Goal: Complete application form

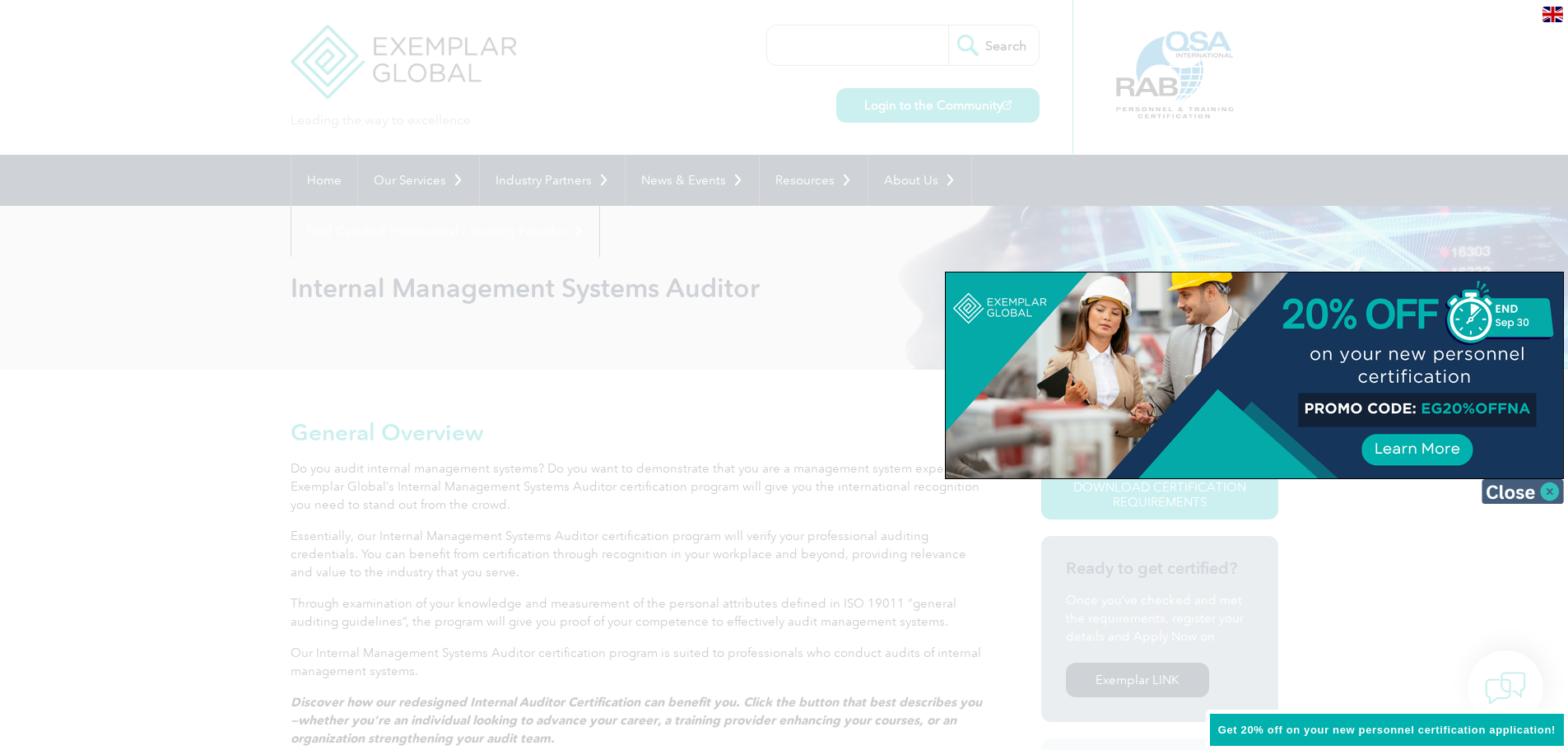
click at [1554, 494] on img at bounding box center [1522, 491] width 83 height 25
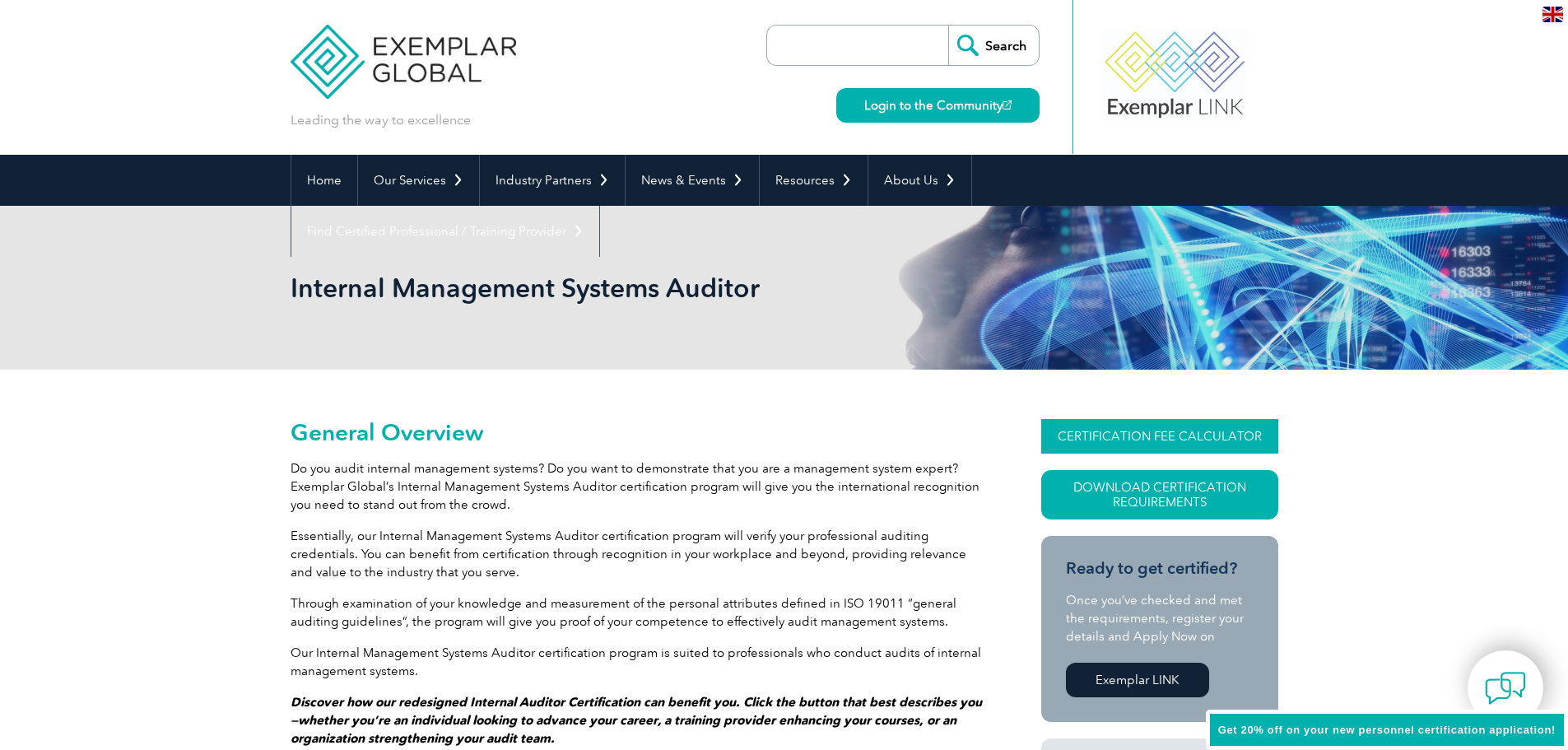
click at [1171, 430] on link "CERTIFICATION FEE CALCULATOR" at bounding box center [1160, 436] width 237 height 35
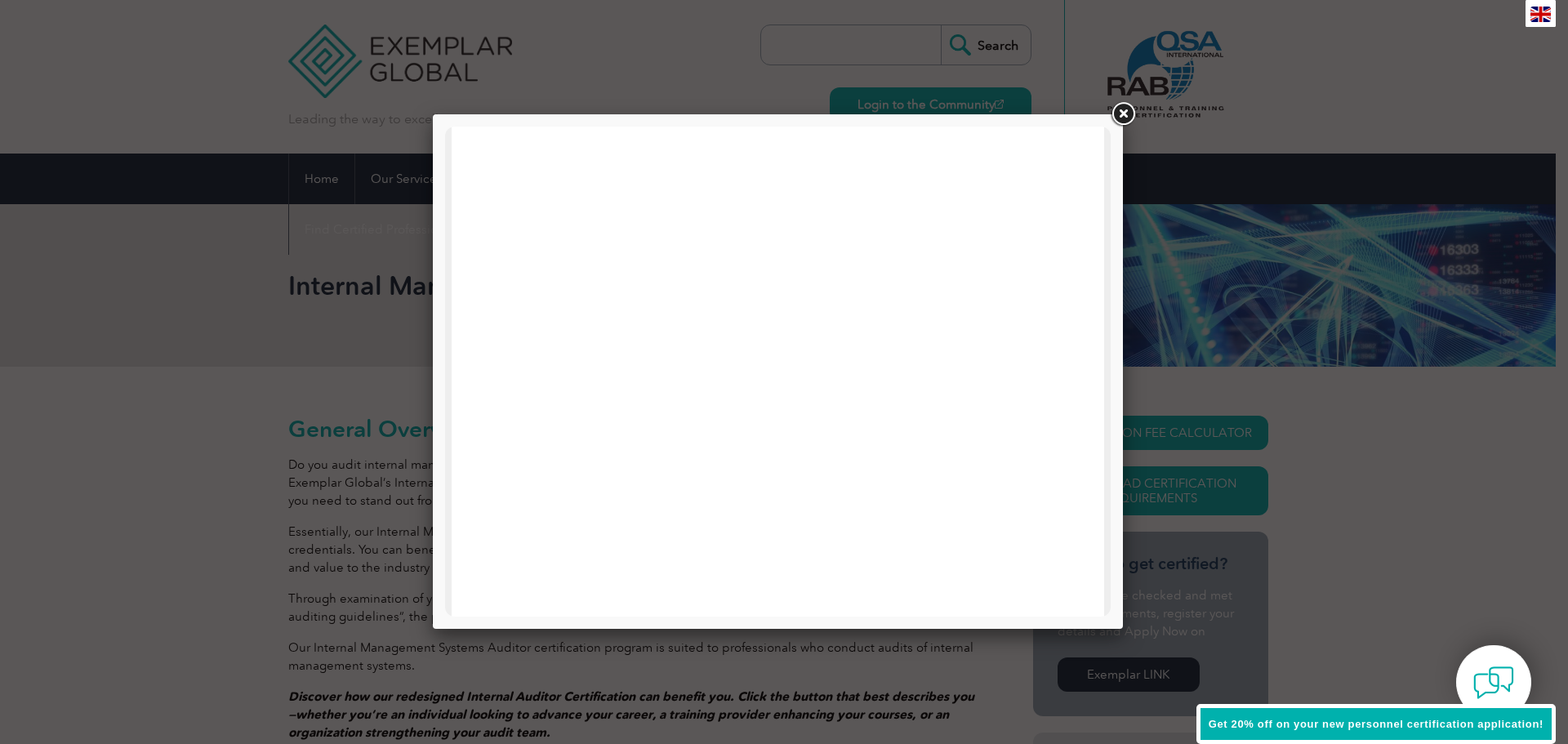
click at [1121, 110] on link at bounding box center [1123, 115] width 30 height 30
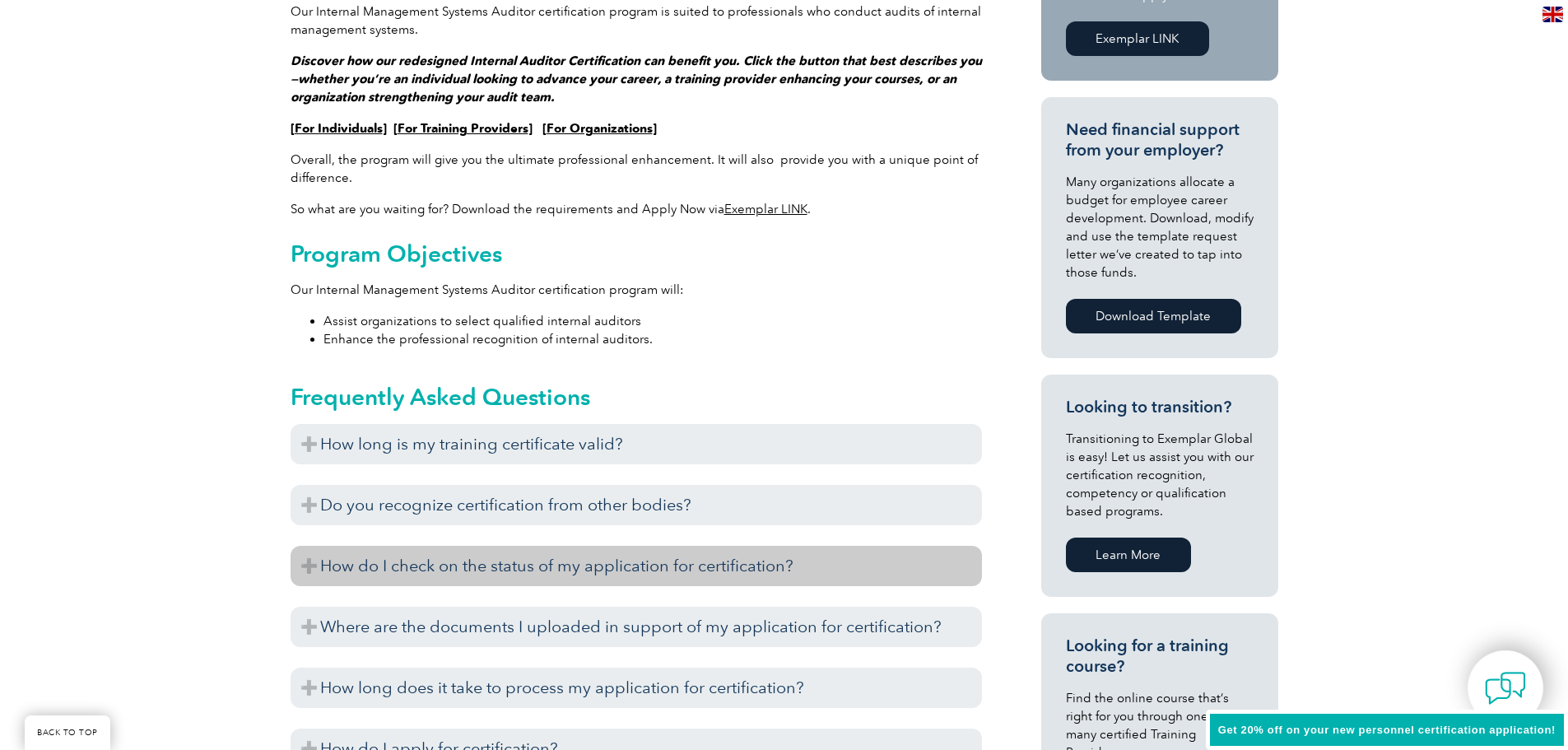
scroll to position [824, 0]
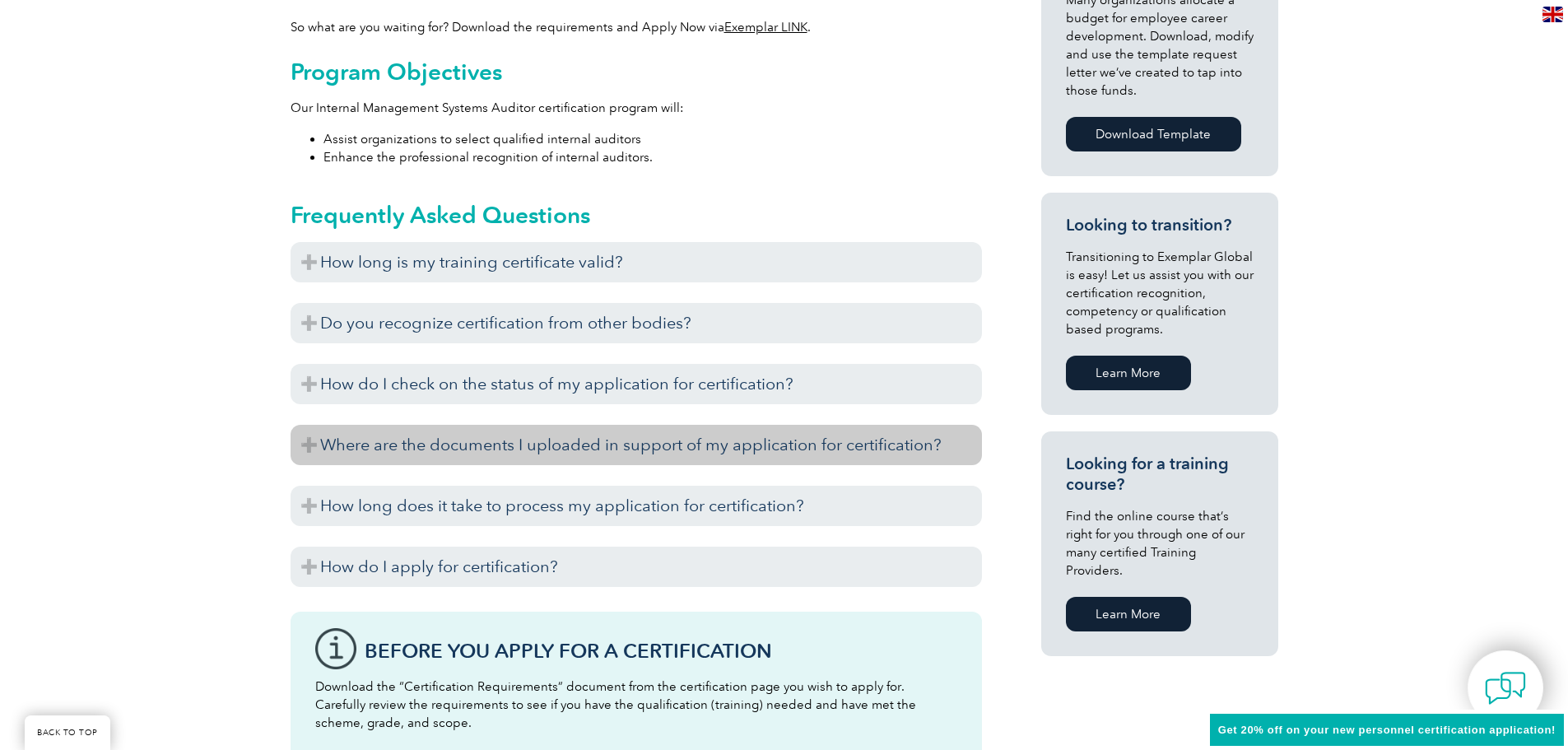
click at [313, 440] on h3 "Where are the documents I uploaded in support of my application for certificati…" at bounding box center [636, 445] width 692 height 41
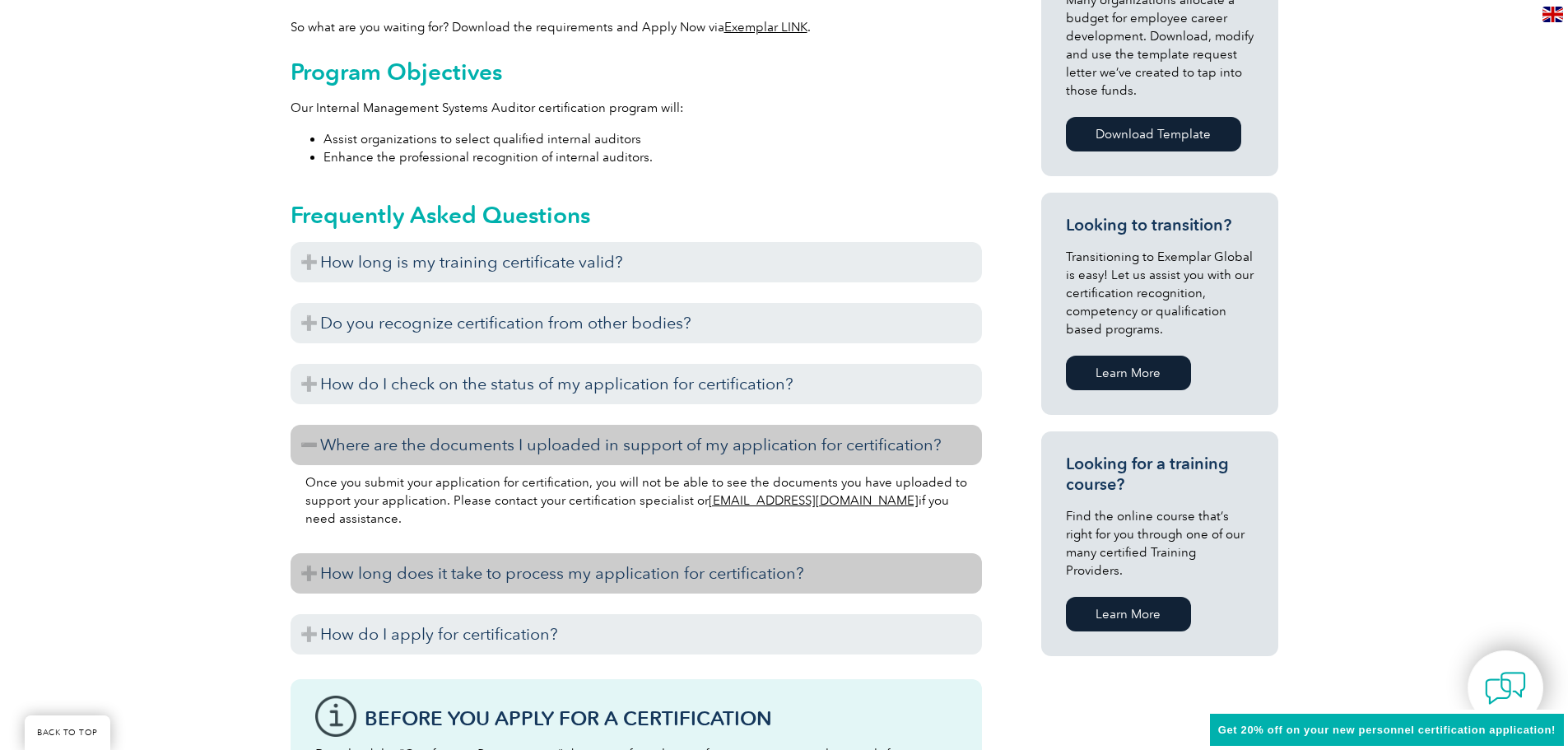
click at [306, 573] on h3 "How long does it take to process my application for certification?" at bounding box center [636, 574] width 692 height 41
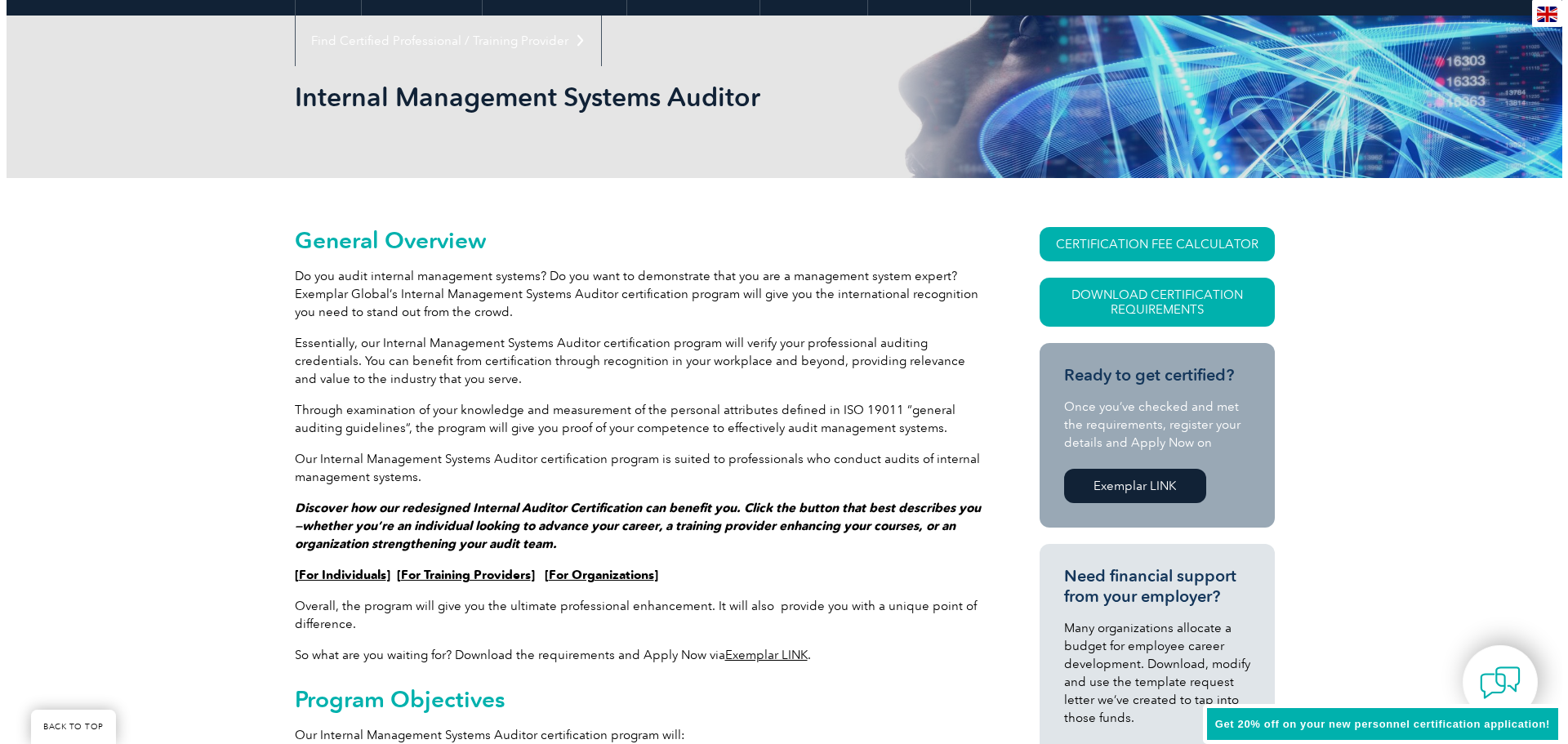
scroll to position [82, 0]
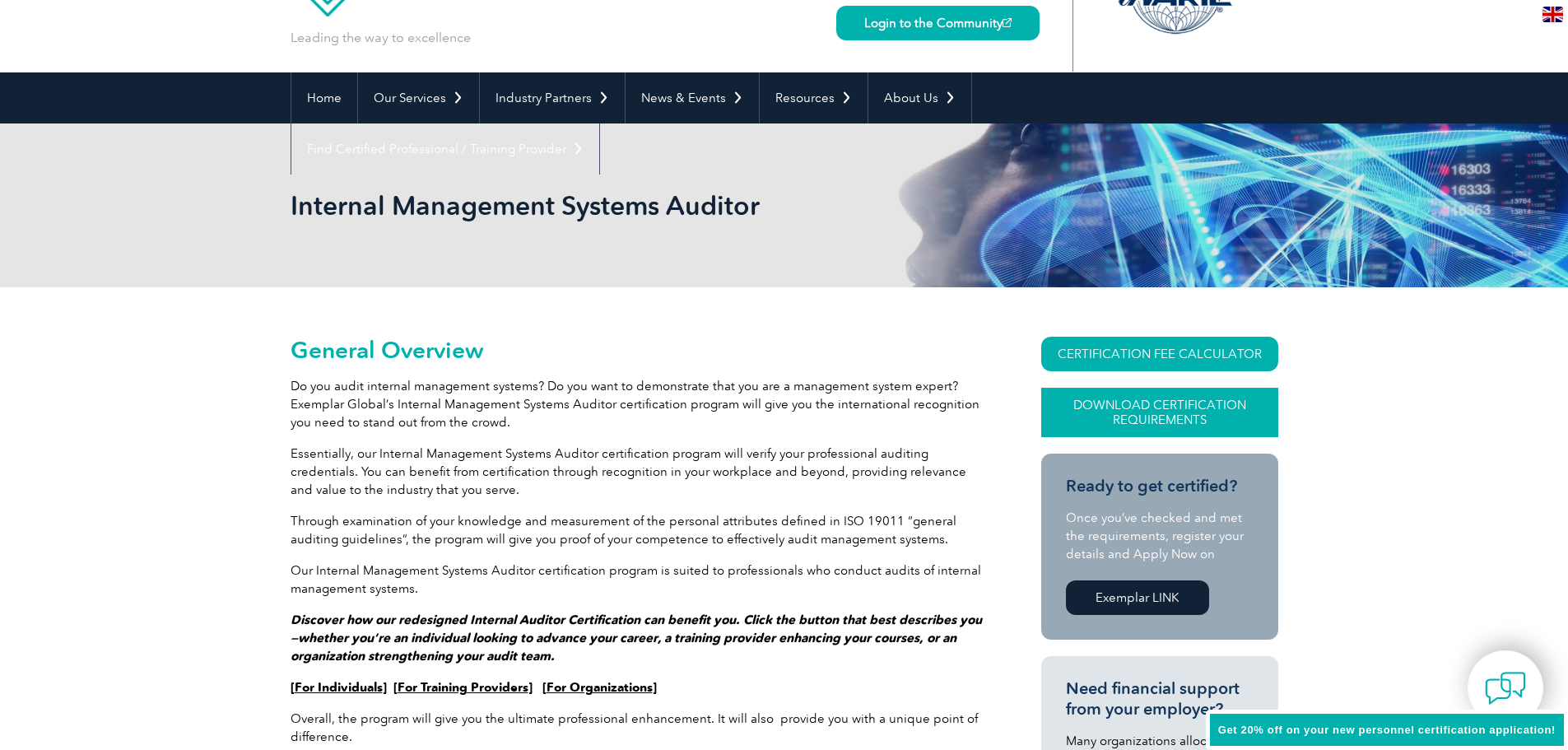
click at [1131, 408] on link "Download Certification Requirements" at bounding box center [1160, 412] width 237 height 50
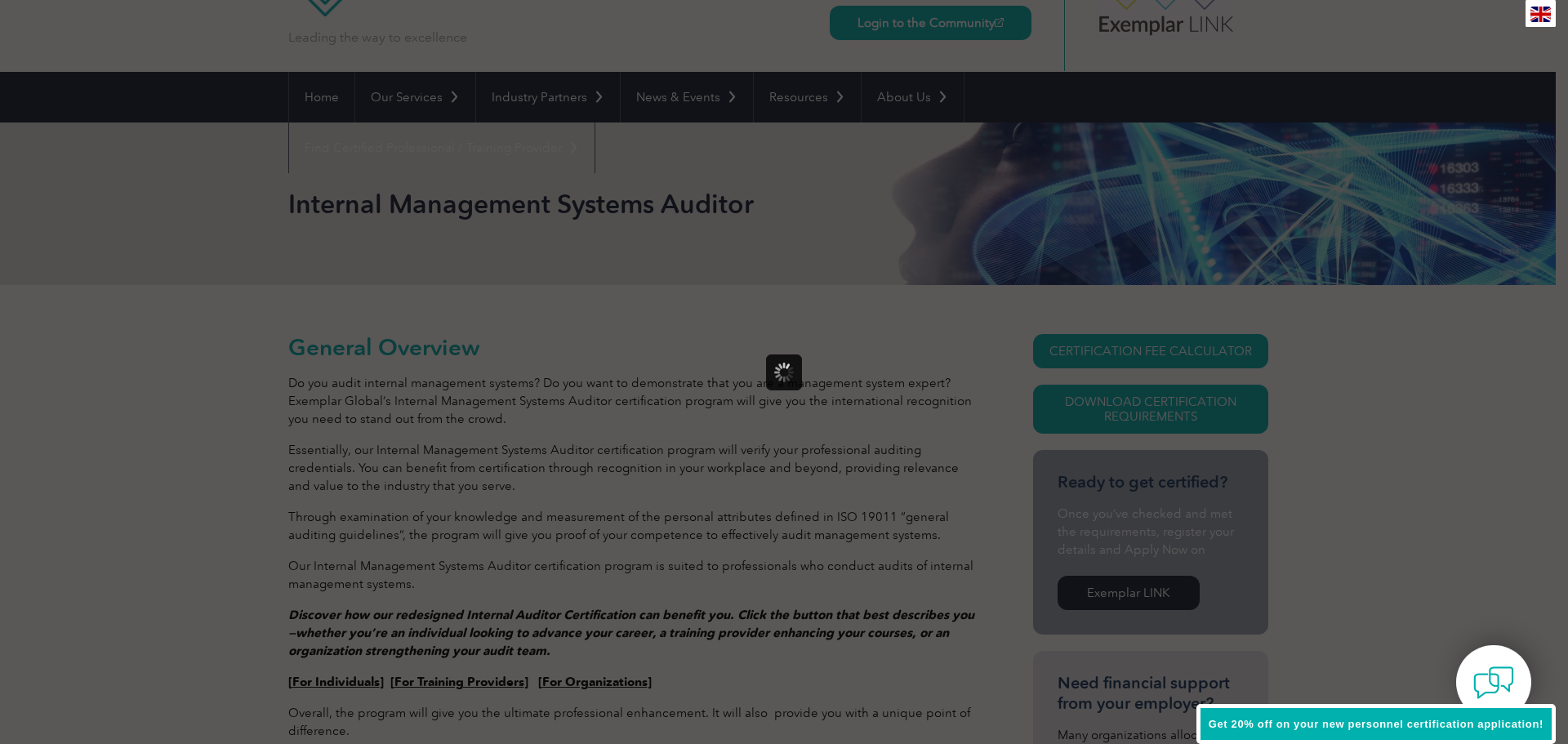
scroll to position [0, 0]
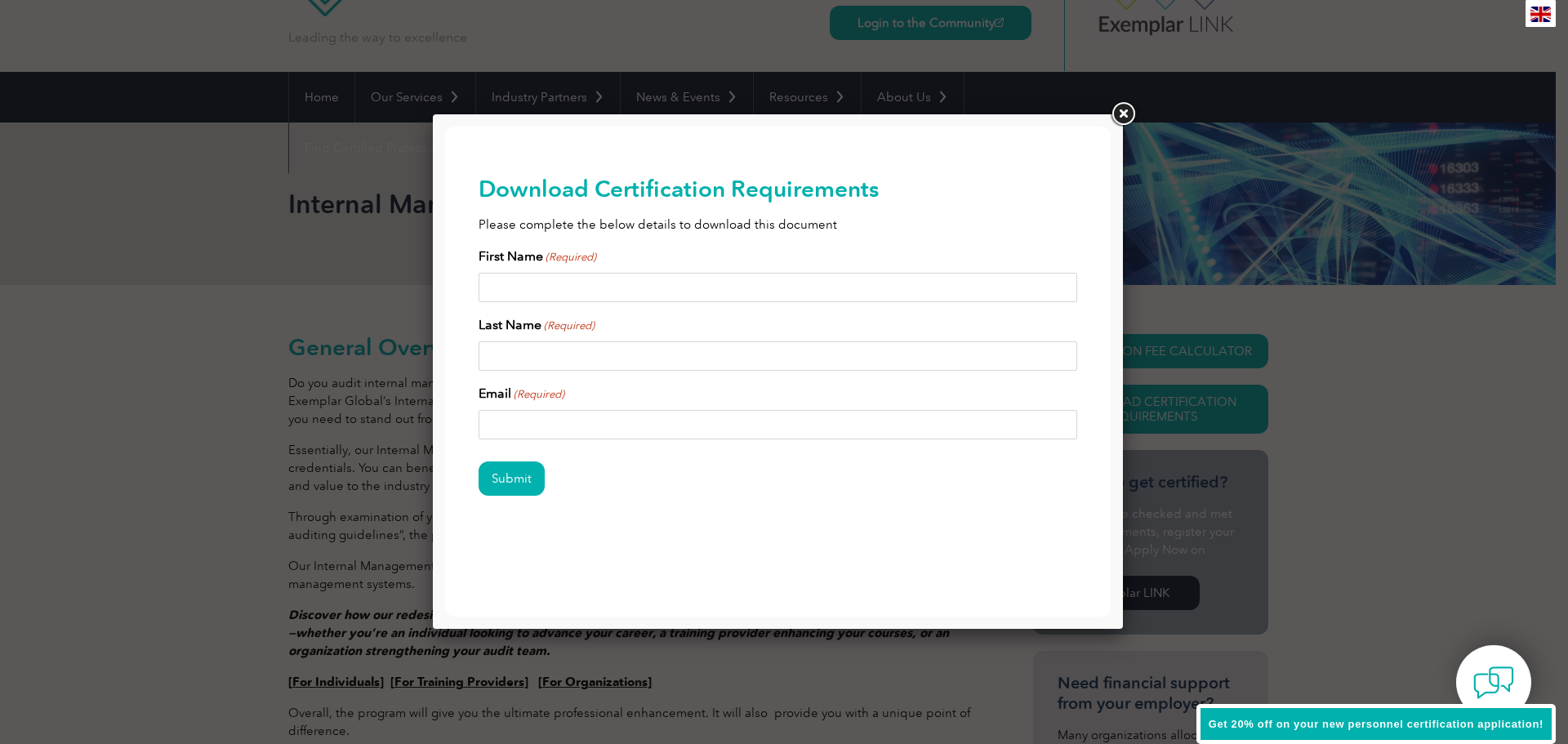
click at [533, 279] on input "First Name (Required)" at bounding box center [778, 288] width 599 height 30
type input "[PERSON_NAME]"
type input "[PERSON_NAME][EMAIL_ADDRESS][DOMAIN_NAME]"
click at [513, 478] on input "Submit" at bounding box center [511, 478] width 66 height 35
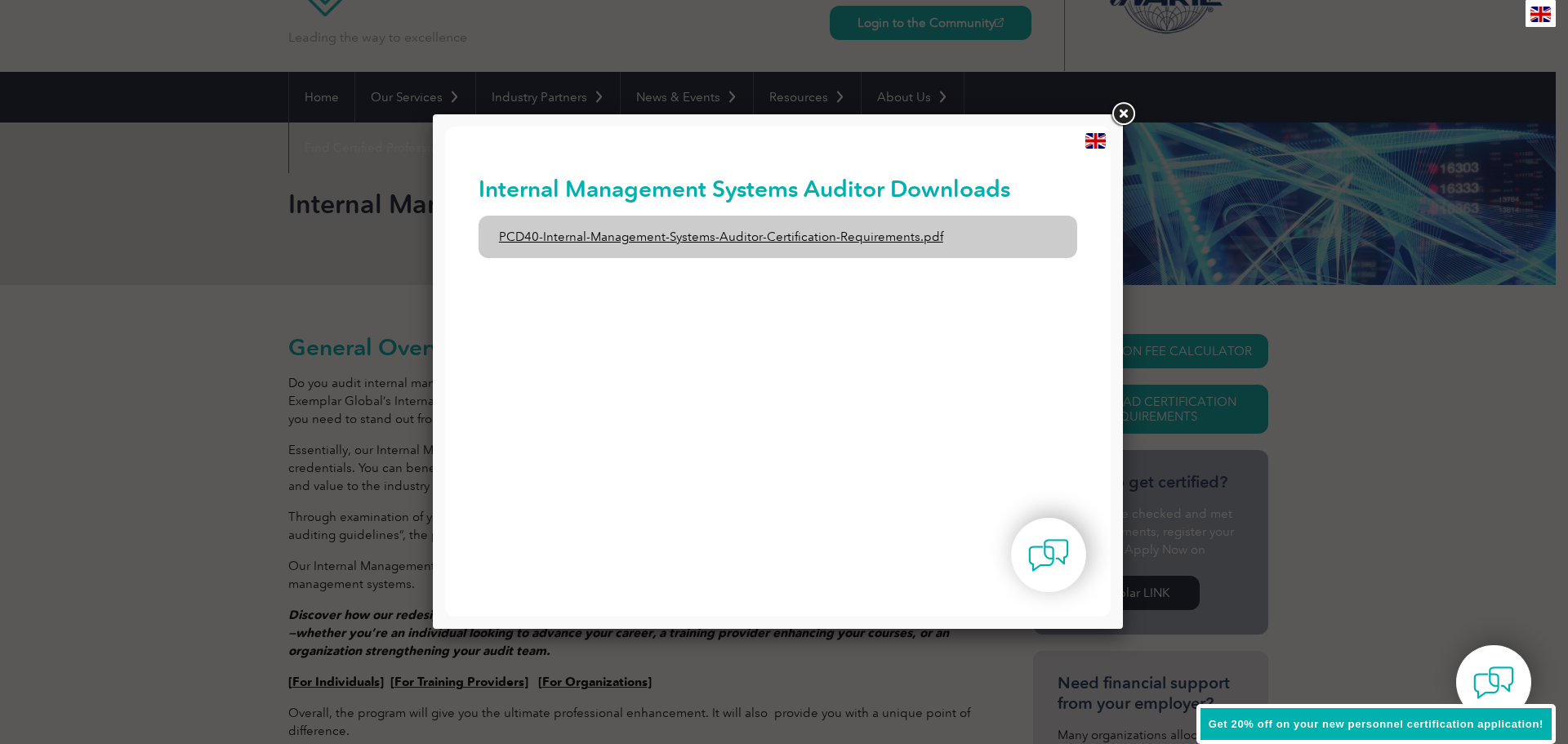
click at [696, 231] on link "PCD40-Internal-Management-Systems-Auditor-Certification-Requirements.pdf" at bounding box center [778, 236] width 599 height 42
